Goal: Find specific page/section: Find specific page/section

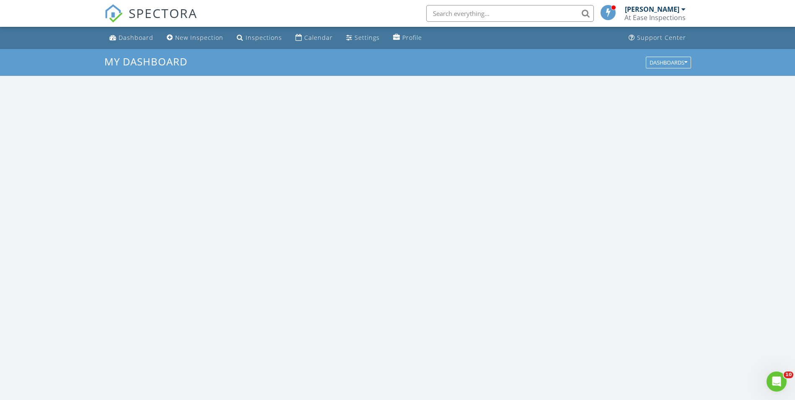
scroll to position [776, 808]
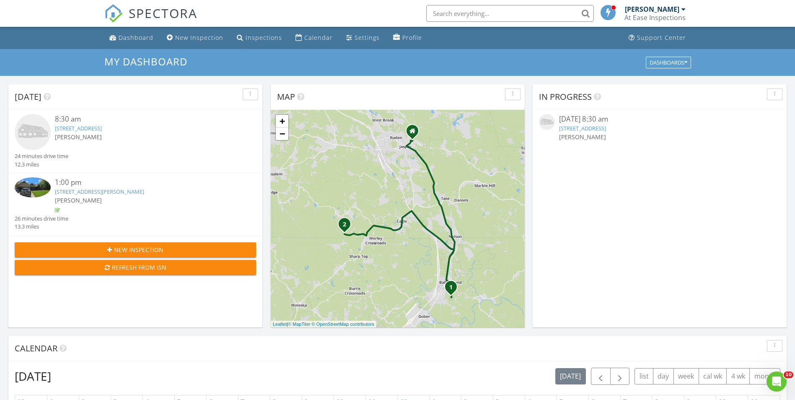
click at [99, 129] on link "191 Cherokee Village Ct, Ball Ground, GA 30107" at bounding box center [78, 129] width 47 height 8
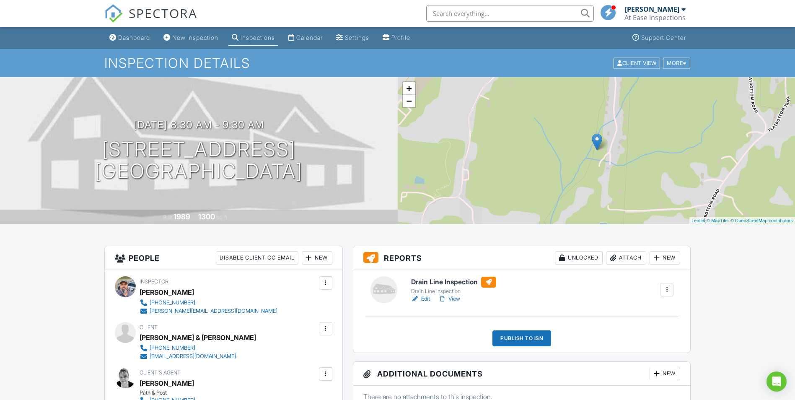
click at [449, 282] on h6 "Drain Line Inspection" at bounding box center [453, 282] width 85 height 11
click at [439, 283] on h6 "Drain Line Inspection" at bounding box center [453, 282] width 85 height 11
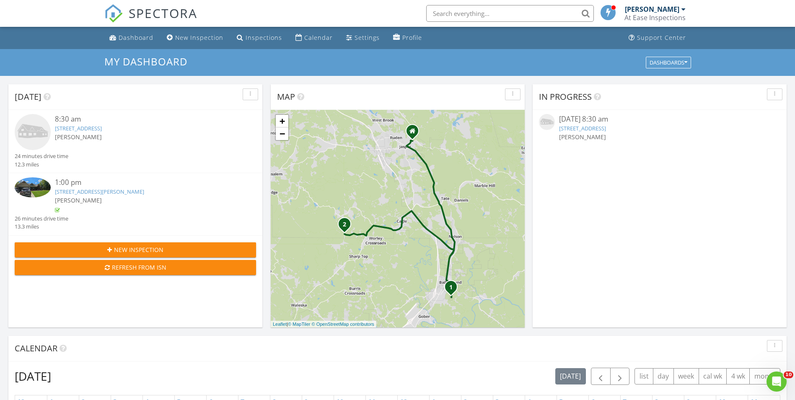
click at [102, 130] on link "191 Cherokee Village Ct, Ball Ground, GA 30107" at bounding box center [78, 129] width 47 height 8
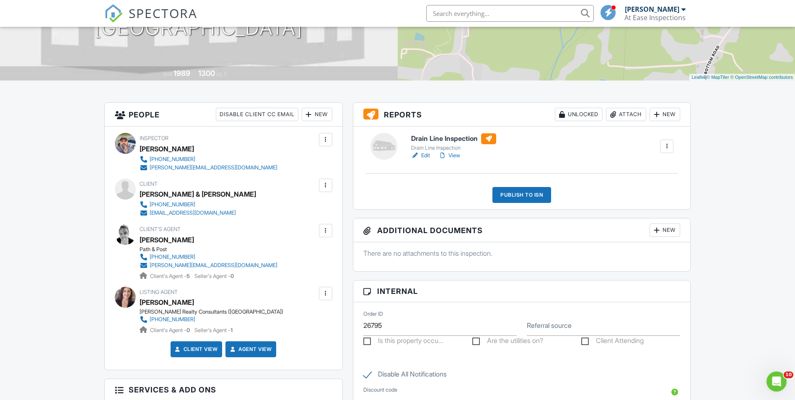
scroll to position [10, 0]
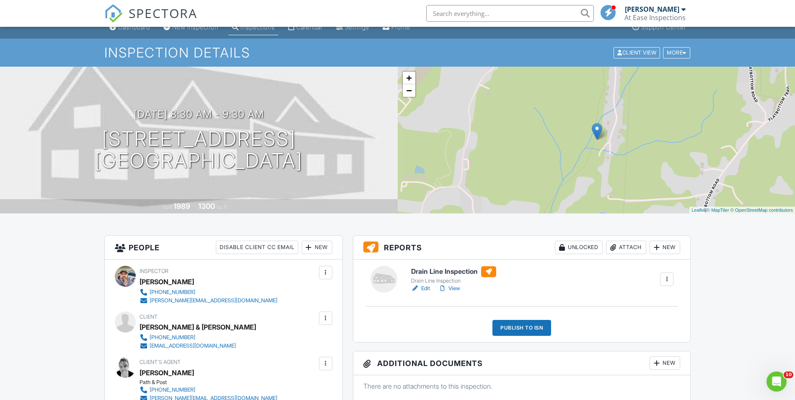
click at [431, 265] on div "Drain Line Inspection Drain Line Inspection Edit View Quick Publish Copy [GEOGR…" at bounding box center [521, 301] width 337 height 83
click at [450, 274] on h6 "Drain Line Inspection" at bounding box center [453, 271] width 85 height 11
